Goal: Find specific page/section: Find specific page/section

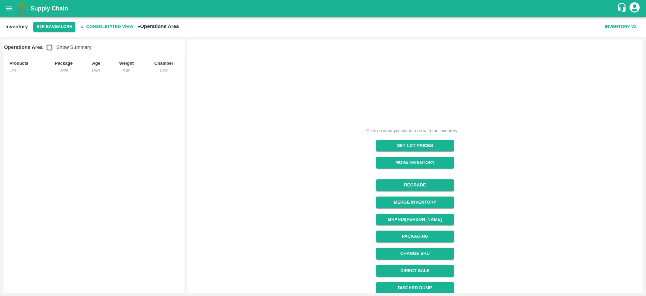
click at [6, 14] on button "open drawer" at bounding box center [8, 8] width 15 height 15
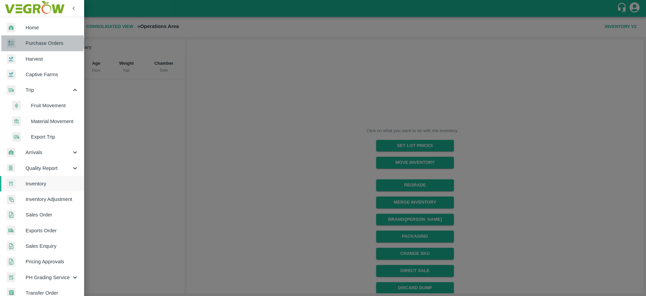
click at [41, 43] on span "Purchase Orders" at bounding box center [52, 42] width 53 height 7
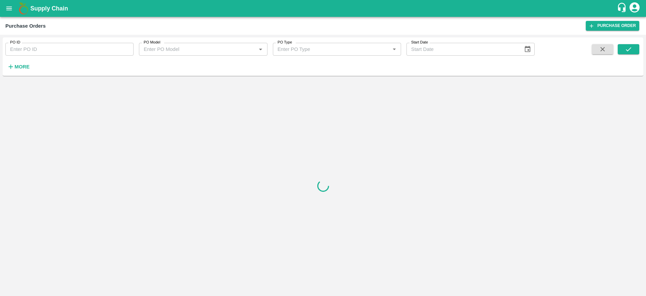
click at [80, 56] on div "PO ID PO ID PO Model PO Model   * PO Type PO Type   * Start Date Start Date More" at bounding box center [267, 54] width 535 height 35
click at [94, 51] on input "PO ID" at bounding box center [69, 49] width 128 height 13
paste input "157796"
type input "157796"
click at [634, 48] on button "submit" at bounding box center [629, 49] width 22 height 10
